Goal: Find specific page/section: Find specific page/section

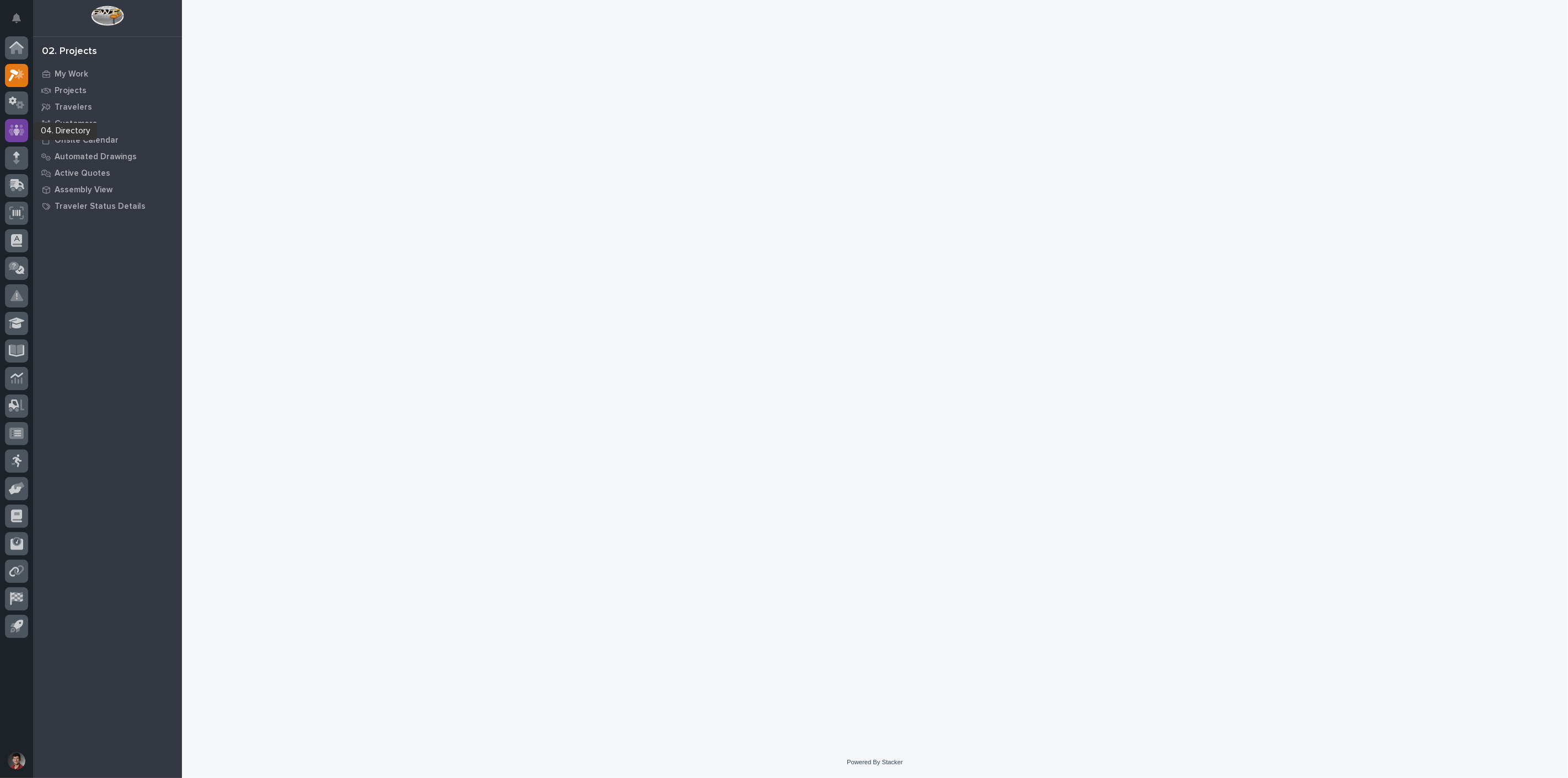
click at [19, 132] on icon at bounding box center [17, 130] width 16 height 13
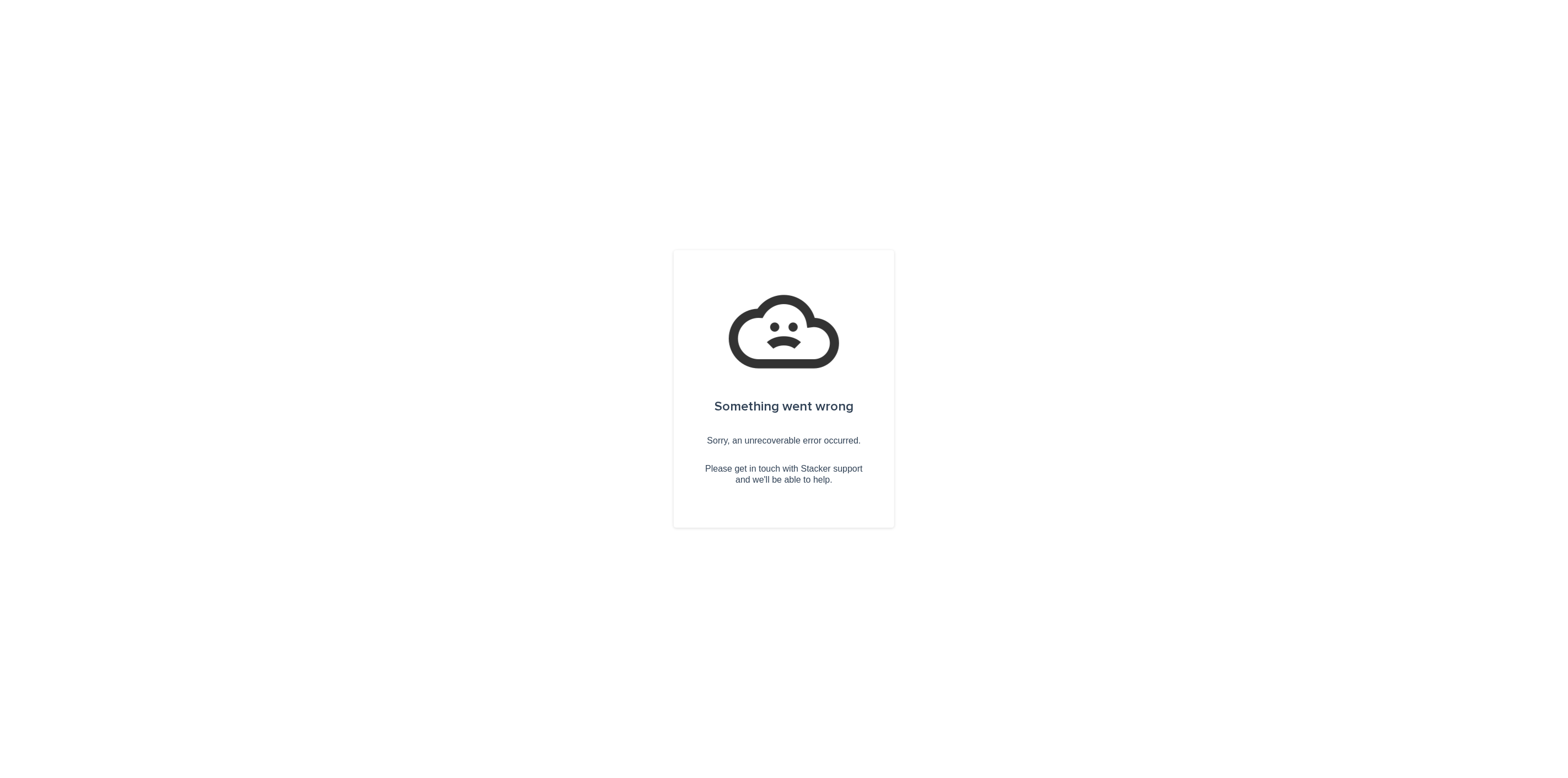
click at [948, 226] on div "Something went wrong Sorry, an unrecoverable error occurred. Please get in touc…" at bounding box center [784, 389] width 1568 height 778
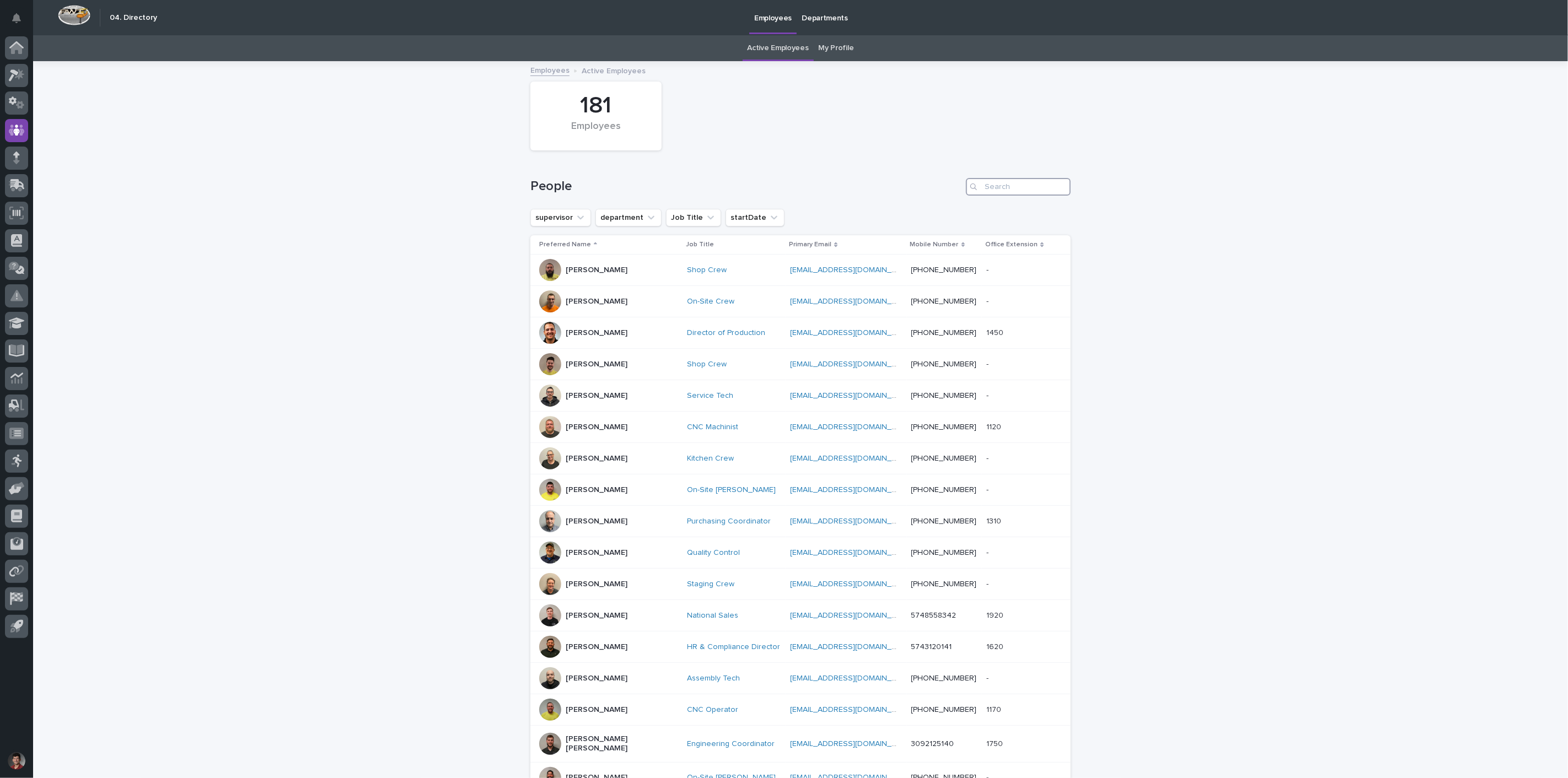
click at [987, 190] on input "Search" at bounding box center [1018, 186] width 105 height 18
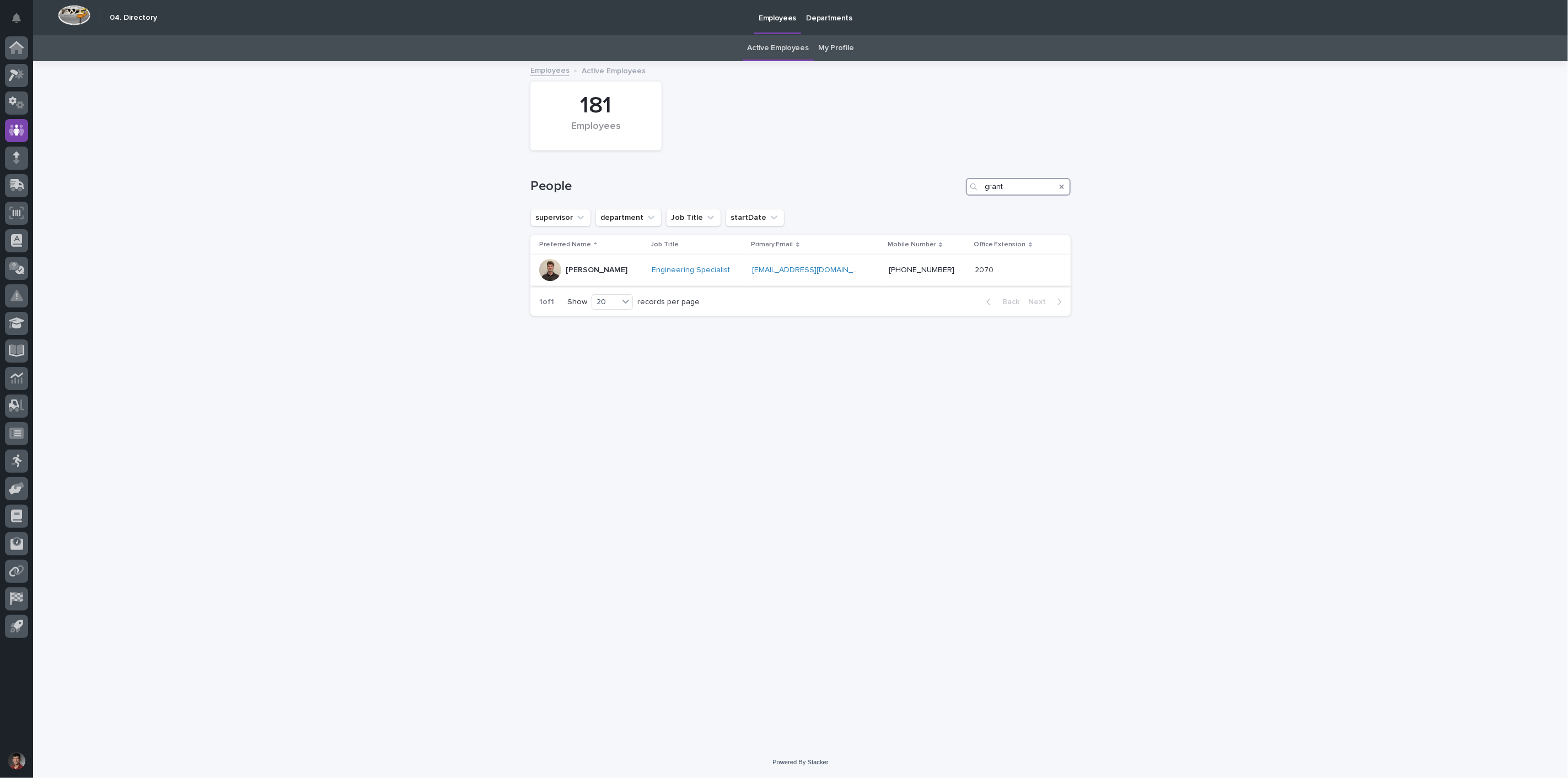
type input "grant"
click at [634, 266] on div "Grant Carrington" at bounding box center [591, 270] width 104 height 22
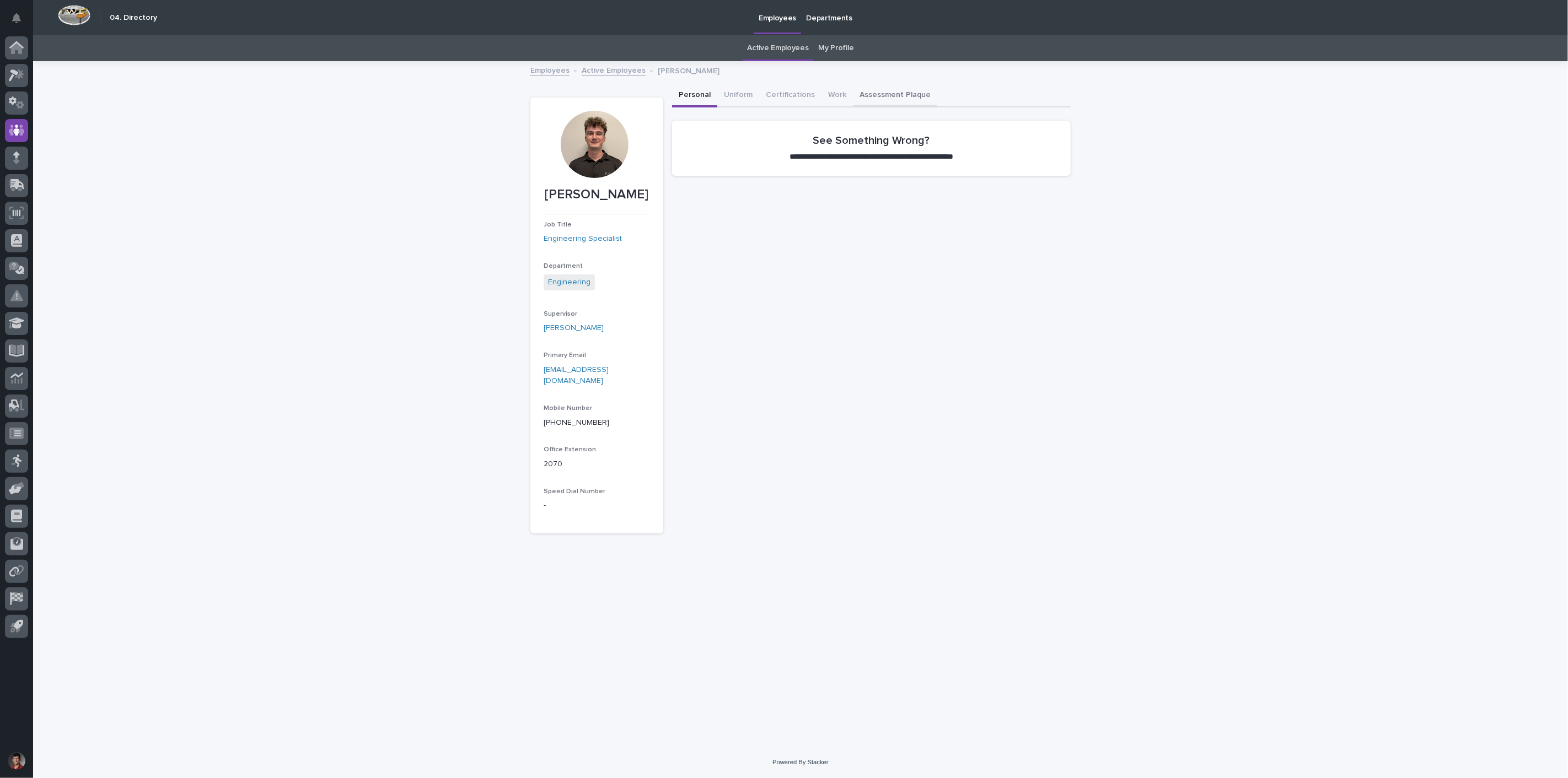
click at [905, 98] on button "Assessment Plaque" at bounding box center [895, 96] width 85 height 23
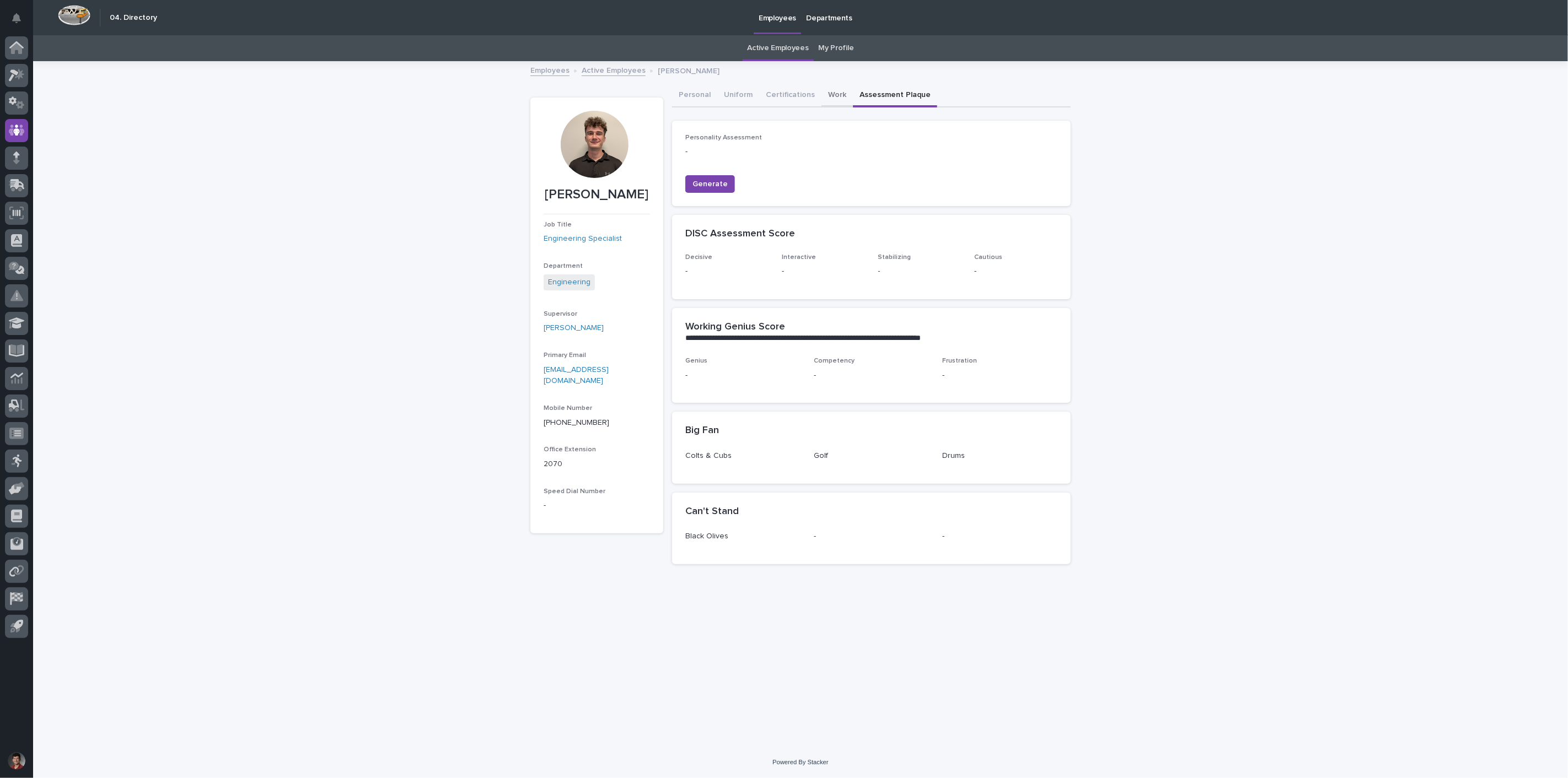
click at [836, 94] on button "Work" at bounding box center [837, 96] width 31 height 23
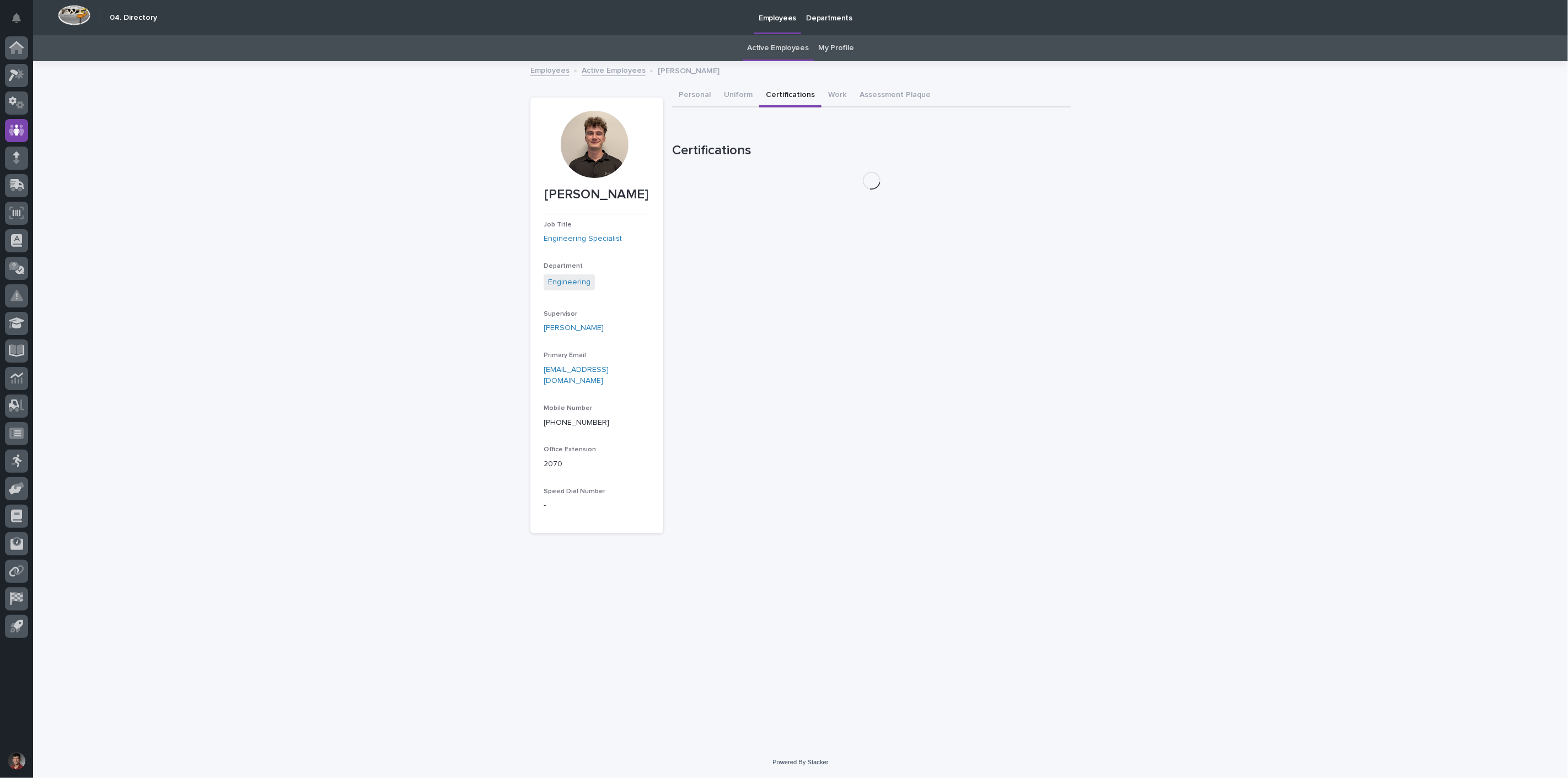
click at [762, 91] on button "Certifications" at bounding box center [790, 96] width 63 height 23
click at [578, 146] on div at bounding box center [594, 144] width 67 height 67
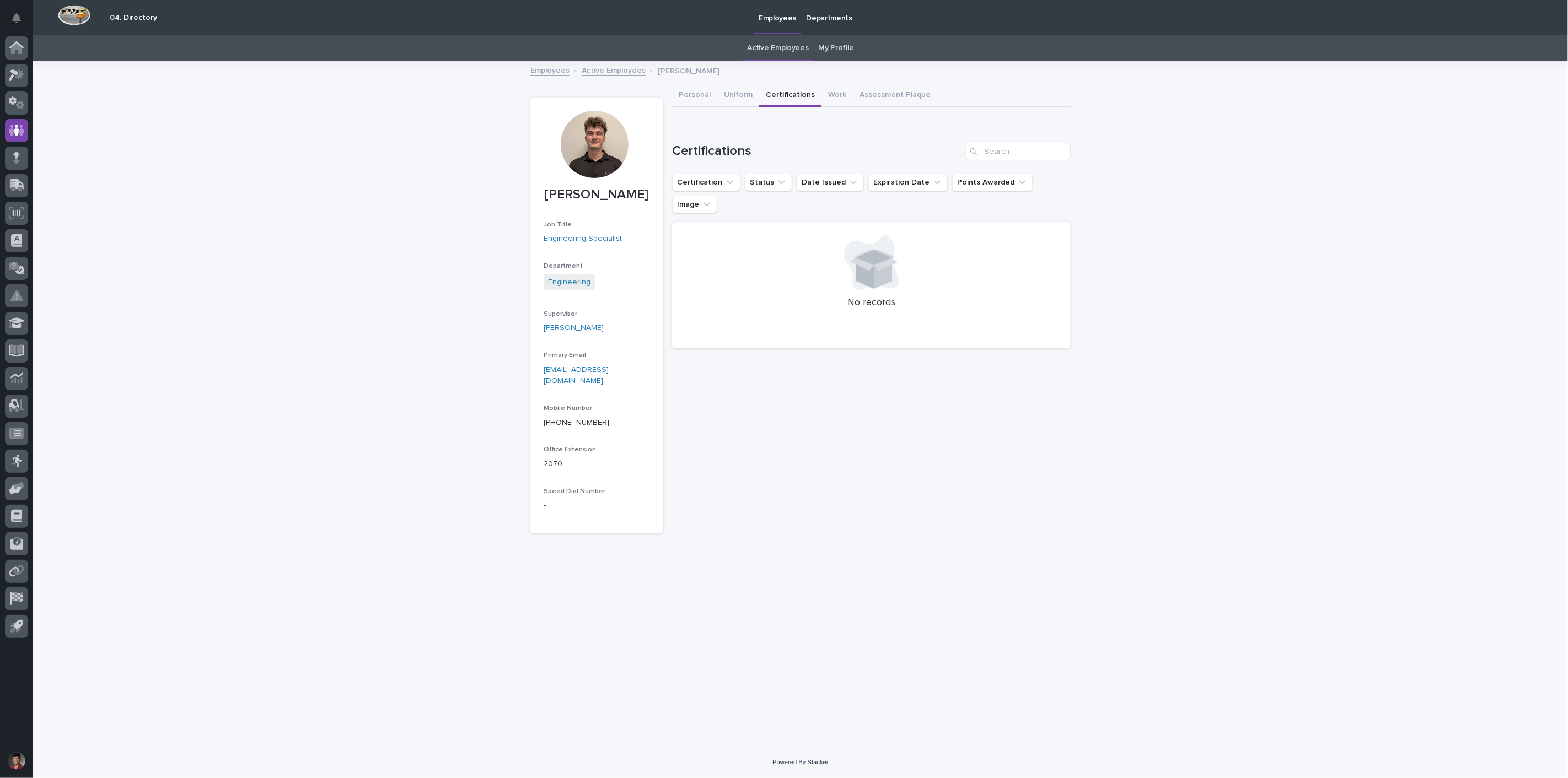
click at [563, 129] on div at bounding box center [595, 148] width 102 height 76
click at [573, 135] on div at bounding box center [594, 144] width 67 height 67
click at [836, 96] on button "Work" at bounding box center [837, 96] width 31 height 23
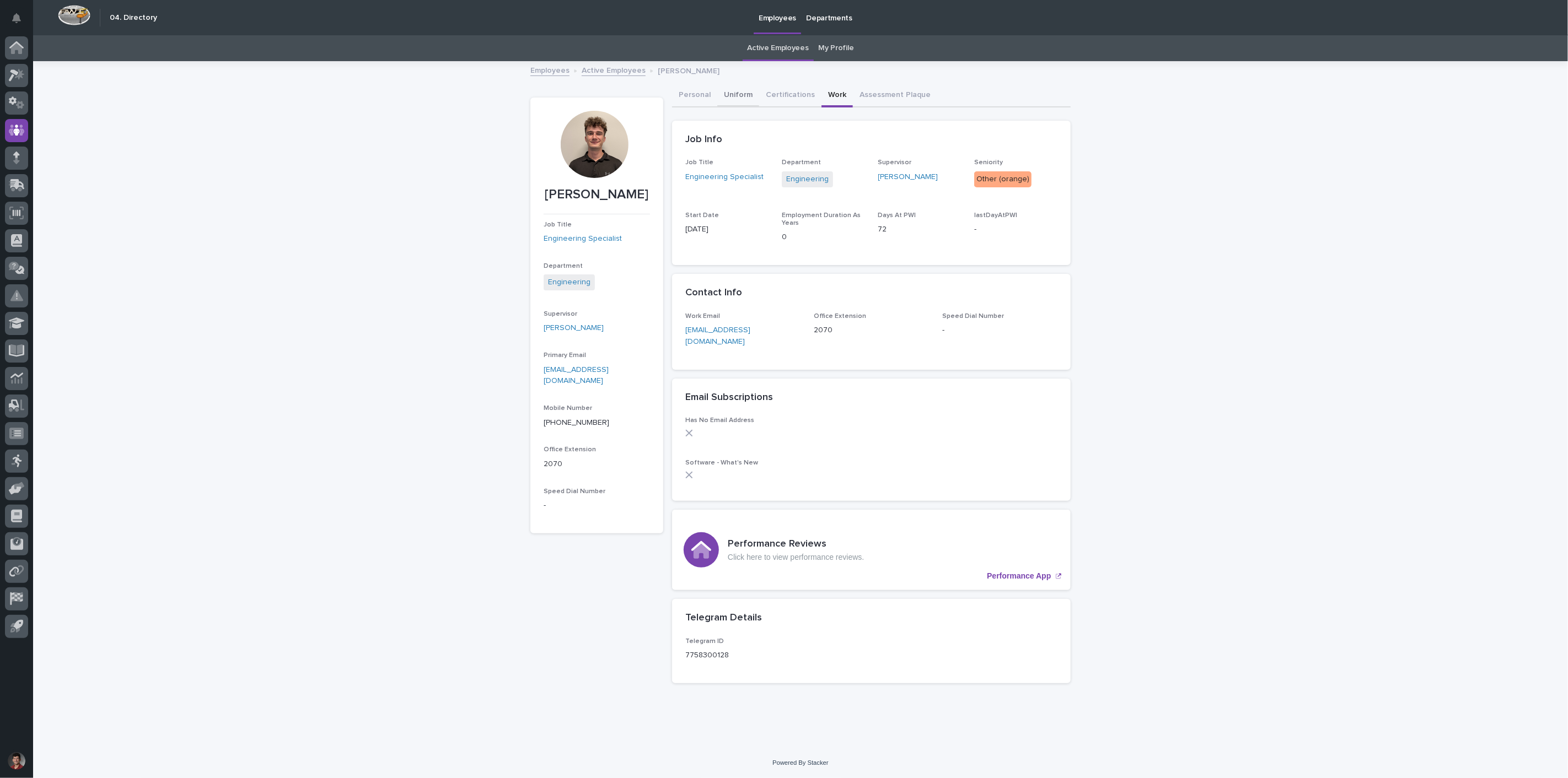
click at [740, 92] on button "Uniform" at bounding box center [738, 96] width 42 height 23
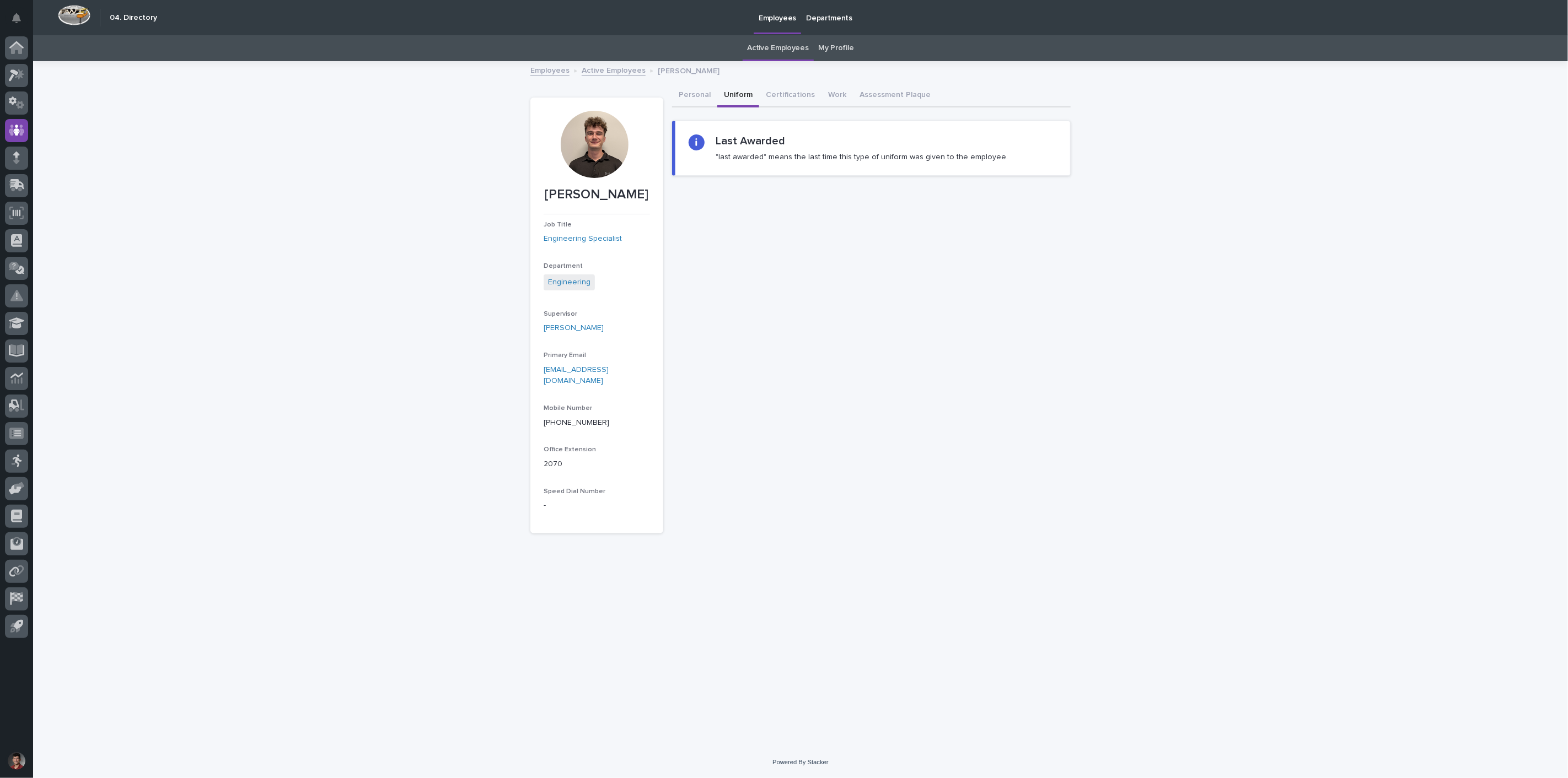
click at [923, 314] on div "Sorry, there was an error saving your record. Please try again. Please fill out…" at bounding box center [872, 309] width 399 height 449
